Goal: Task Accomplishment & Management: Manage account settings

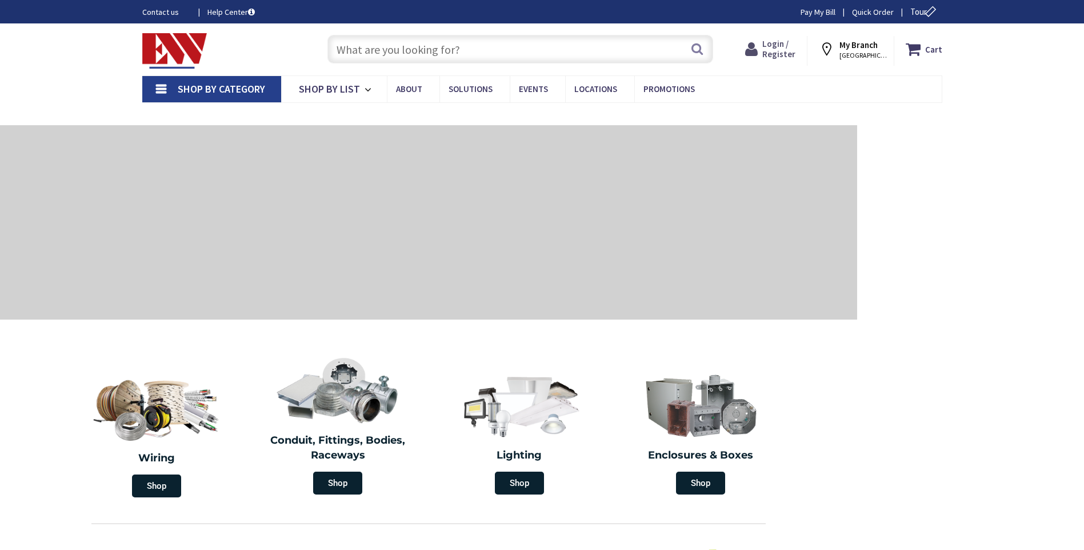
click at [762, 49] on icon at bounding box center [753, 49] width 17 height 21
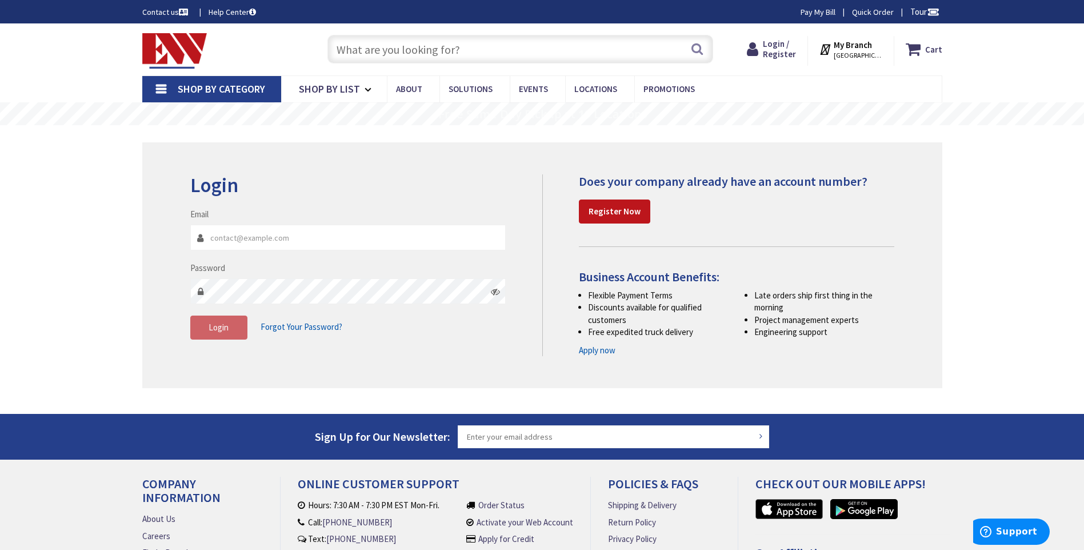
type input "bonnie@network355.net"
click at [215, 327] on span "Login" at bounding box center [219, 327] width 20 height 11
